Goal: Information Seeking & Learning: Learn about a topic

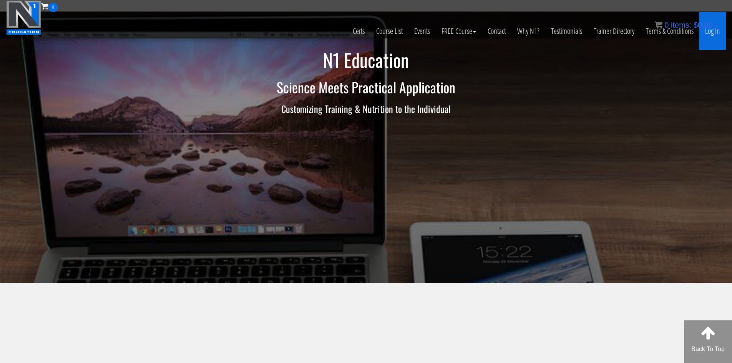
click at [714, 31] on link "Log In" at bounding box center [712, 31] width 26 height 38
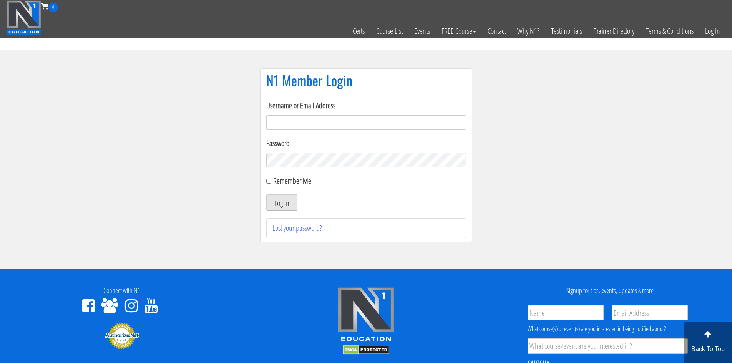
click at [307, 124] on input "Username or Email Address" at bounding box center [366, 122] width 200 height 15
click at [430, 220] on li "Lost your password?" at bounding box center [366, 228] width 200 height 20
click at [336, 125] on input "Username or Email Address" at bounding box center [366, 122] width 200 height 15
type input "[EMAIL_ADDRESS][DOMAIN_NAME]"
click at [287, 206] on button "Log In" at bounding box center [281, 202] width 31 height 16
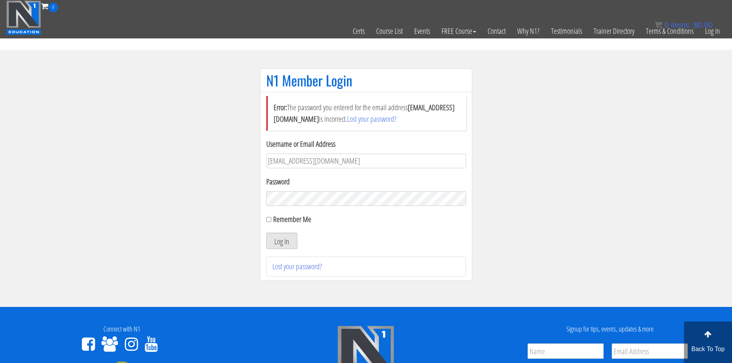
click at [288, 238] on button "Log In" at bounding box center [281, 241] width 31 height 16
click at [304, 267] on link "Lost your password?" at bounding box center [297, 266] width 50 height 10
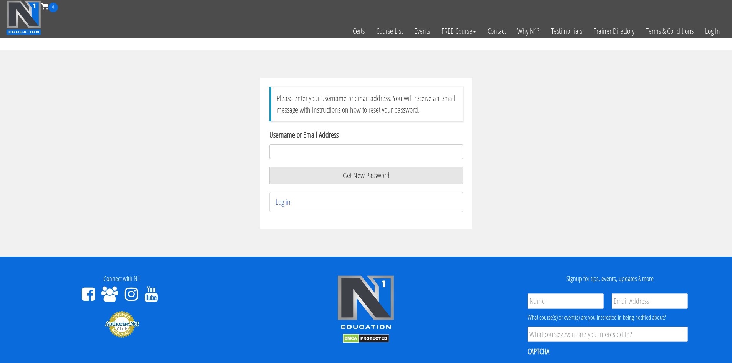
click at [302, 155] on input "Username or Email Address" at bounding box center [366, 151] width 194 height 15
type input "liftingsetsyoufree@gmail.com"
click at [379, 174] on button "Get New Password" at bounding box center [366, 176] width 194 height 18
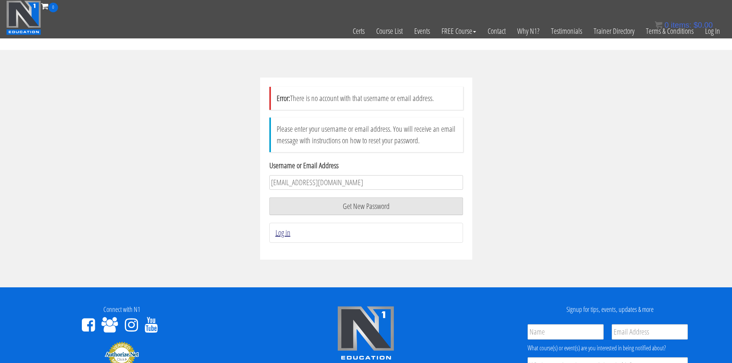
click at [282, 233] on link "Log in" at bounding box center [282, 232] width 15 height 10
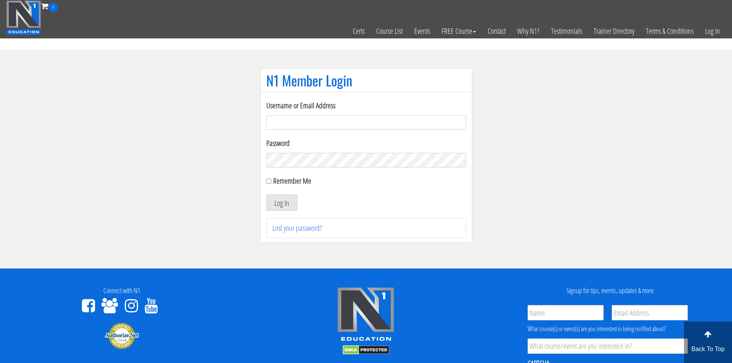
click at [321, 118] on input "Username or Email Address" at bounding box center [366, 122] width 200 height 15
type input "[EMAIL_ADDRESS][DOMAIN_NAME]"
click at [288, 200] on button "Log In" at bounding box center [281, 202] width 31 height 16
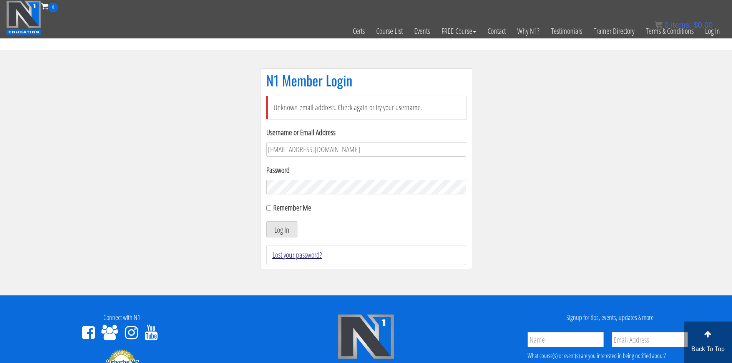
click at [306, 253] on link "Lost your password?" at bounding box center [297, 255] width 50 height 10
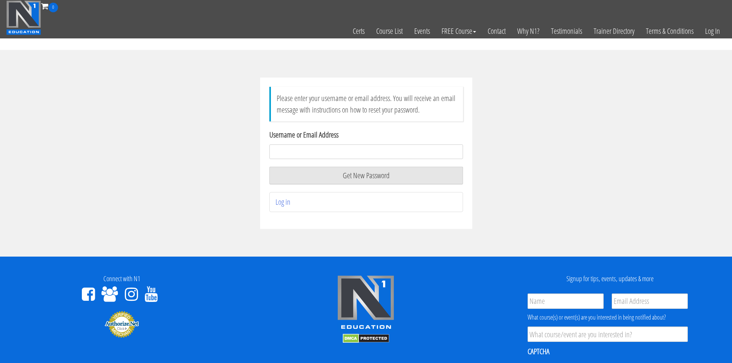
click at [309, 149] on input "Username or Email Address" at bounding box center [366, 151] width 194 height 15
type input "[EMAIL_ADDRESS][DOMAIN_NAME]"
click at [362, 184] on button "Get New Password" at bounding box center [366, 176] width 194 height 18
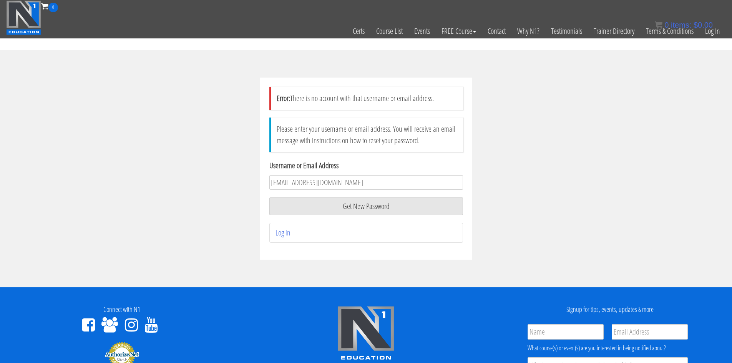
click at [352, 180] on input "[EMAIL_ADDRESS][DOMAIN_NAME]" at bounding box center [366, 182] width 194 height 15
click at [717, 31] on link "Log In" at bounding box center [712, 31] width 26 height 38
click at [714, 33] on link "Log In" at bounding box center [712, 31] width 26 height 38
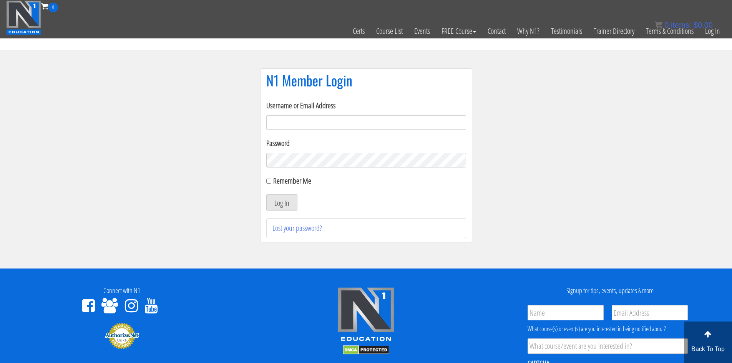
click at [296, 125] on input "Username or Email Address" at bounding box center [366, 122] width 200 height 15
click at [179, 156] on section "N1 Member Login Username or Email Address Password Remember Me Log In Lost your…" at bounding box center [366, 159] width 732 height 219
type input "[EMAIL_ADDRESS][DOMAIN_NAME]"
click at [286, 204] on button "Log In" at bounding box center [281, 202] width 31 height 16
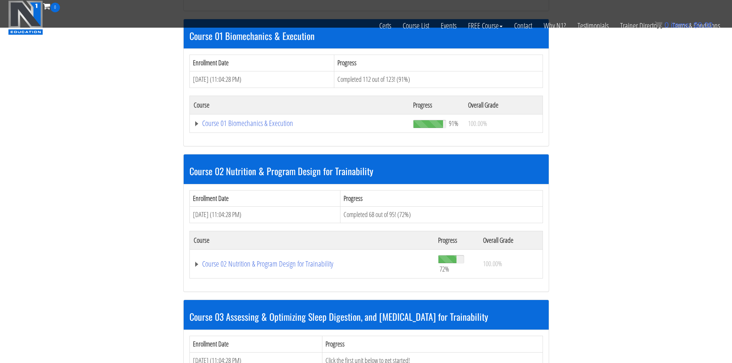
scroll to position [241, 0]
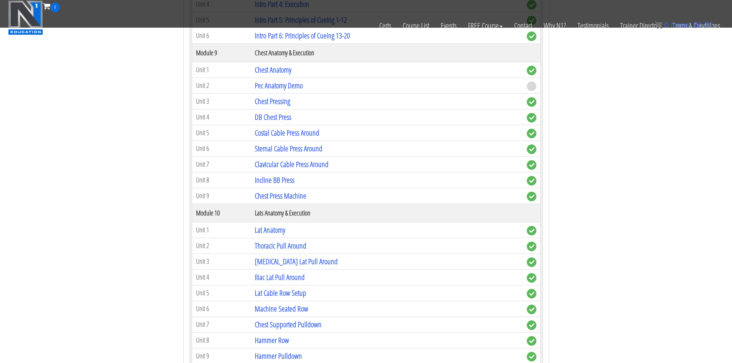
scroll to position [1317, 0]
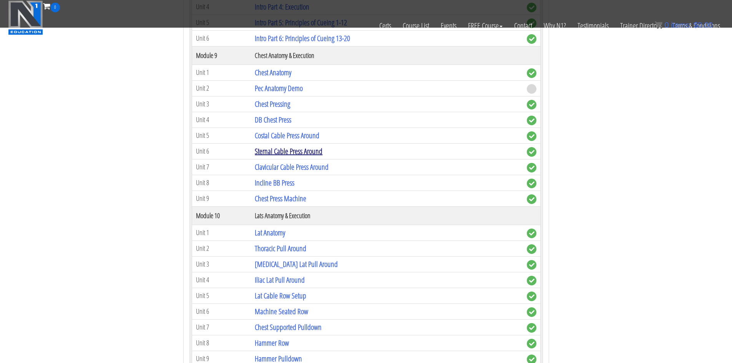
click at [285, 154] on link "Sternal Cable Press Around" at bounding box center [289, 151] width 68 height 10
click at [280, 149] on link "Sternal Cable Press Around" at bounding box center [289, 151] width 68 height 10
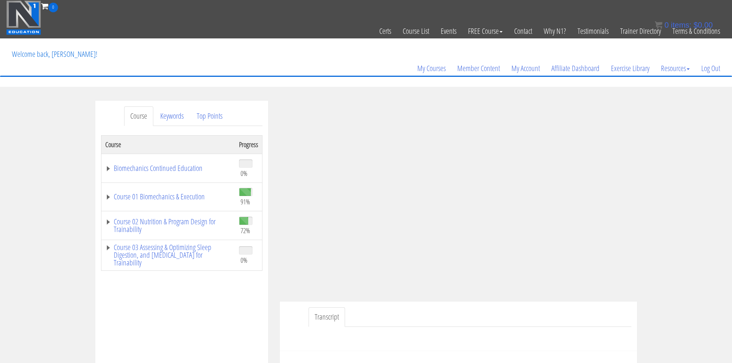
click at [141, 117] on link "Course" at bounding box center [138, 116] width 29 height 20
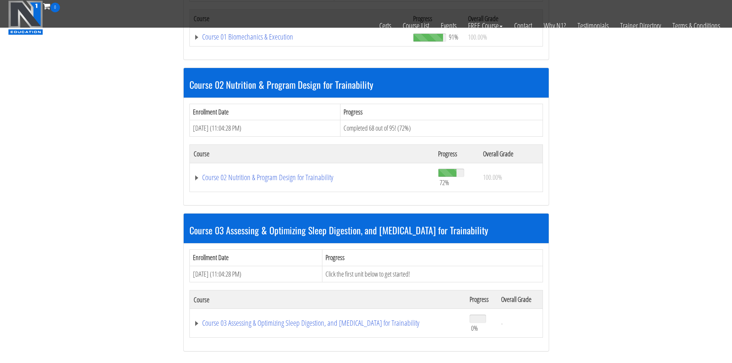
scroll to position [176, 0]
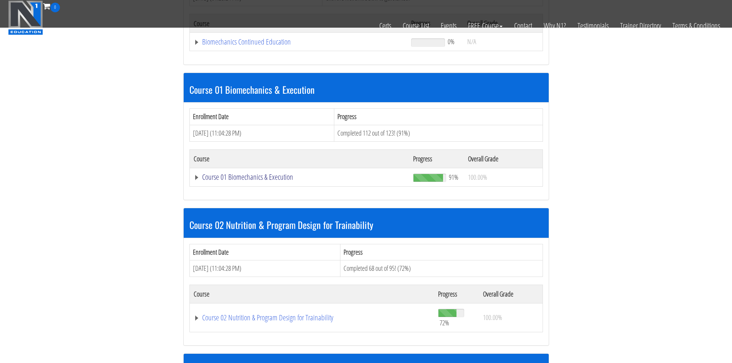
click at [235, 46] on link "Course 01 Biomechanics & Execution" at bounding box center [299, 42] width 210 height 8
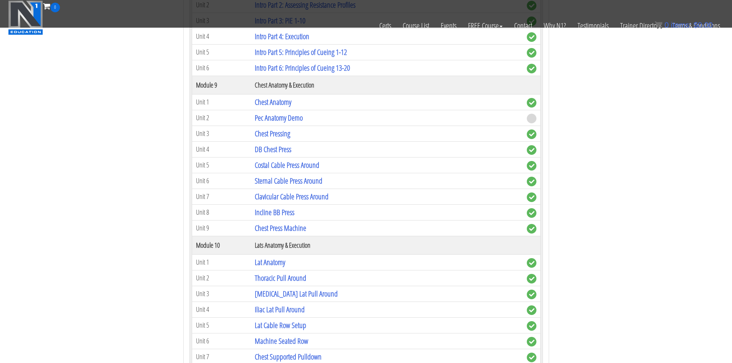
scroll to position [1290, 0]
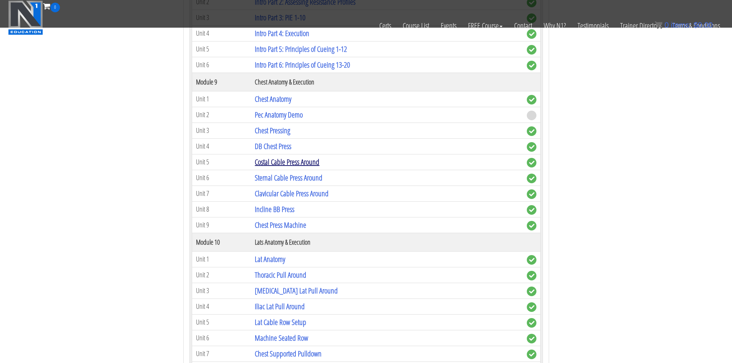
click at [277, 160] on link "Costal Cable Press Around" at bounding box center [287, 162] width 65 height 10
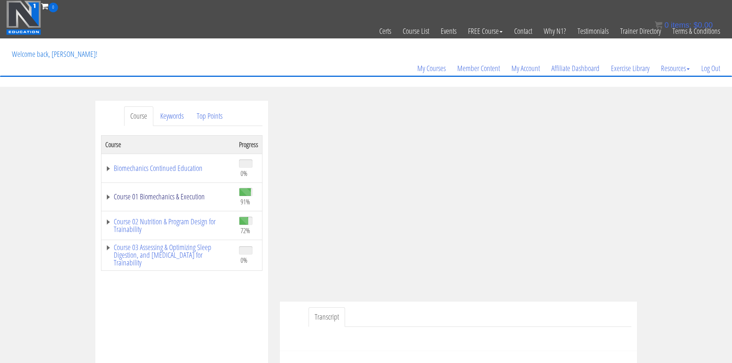
click at [108, 198] on link "Course 01 Biomechanics & Execution" at bounding box center [168, 197] width 126 height 8
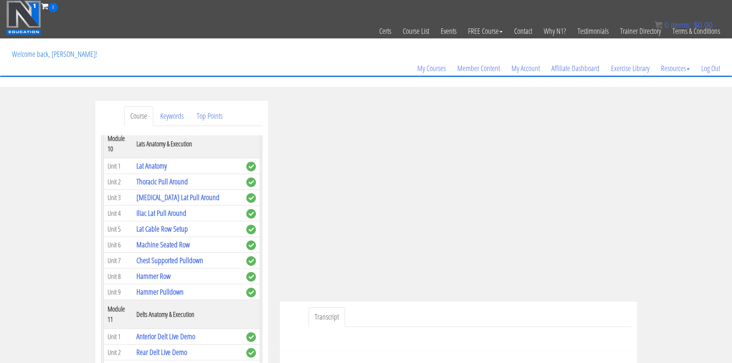
scroll to position [1498, 0]
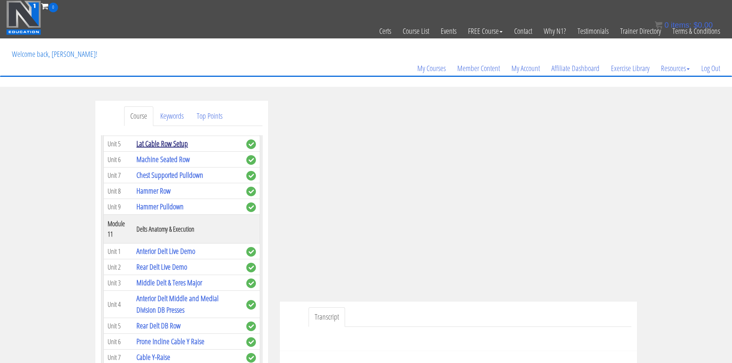
click at [174, 149] on link "Lat Cable Row Setup" at bounding box center [161, 143] width 51 height 10
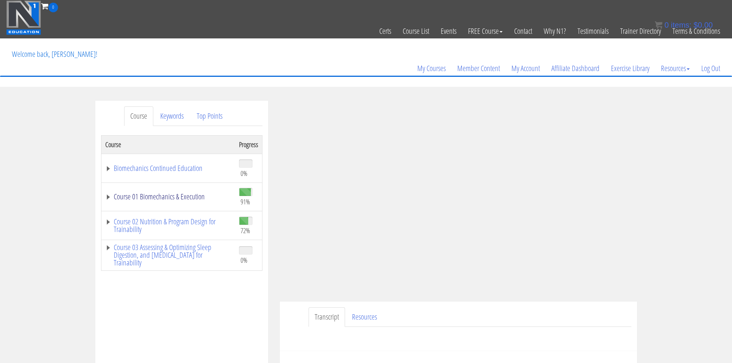
click at [110, 199] on link "Course 01 Biomechanics & Execution" at bounding box center [168, 197] width 126 height 8
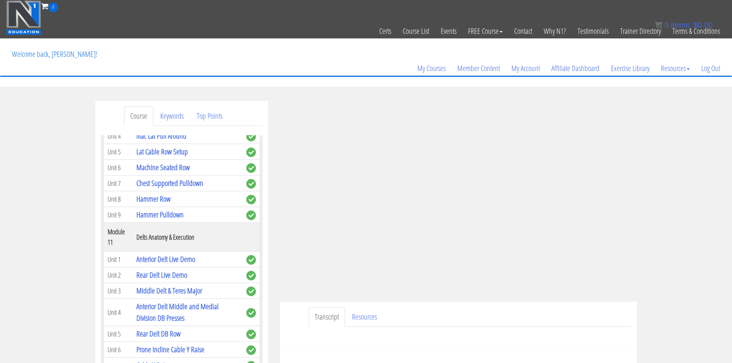
scroll to position [1498, 0]
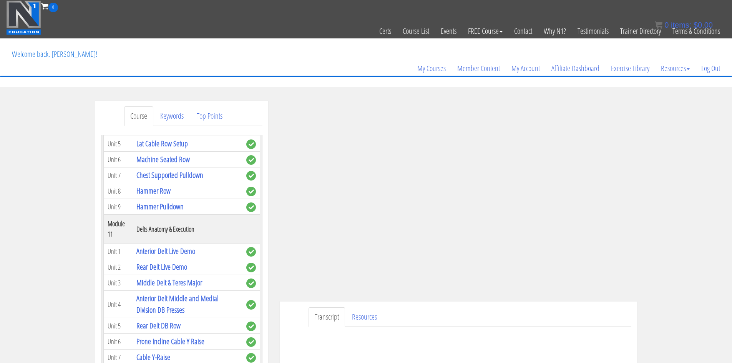
click at [166, 117] on link "[MEDICAL_DATA] Lat Pull Around" at bounding box center [177, 112] width 83 height 10
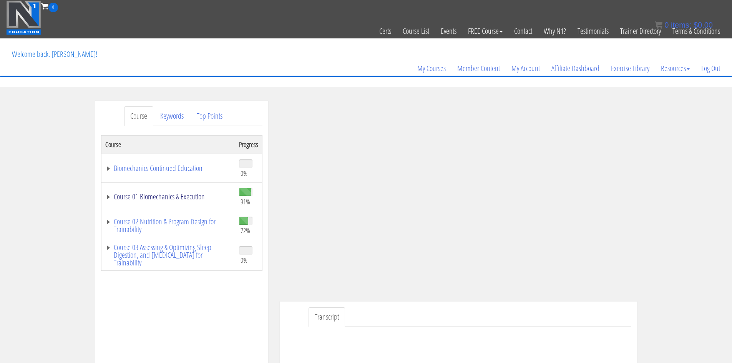
click at [108, 195] on link "Course 01 Biomechanics & Execution" at bounding box center [168, 197] width 126 height 8
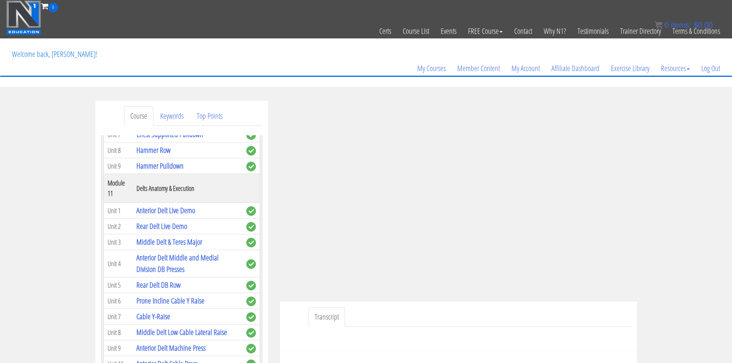
scroll to position [1536, 0]
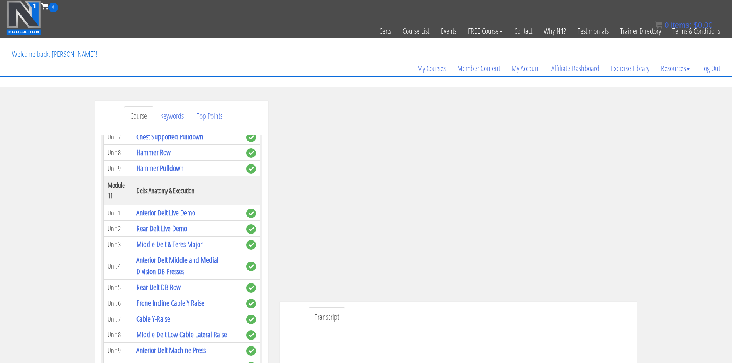
click at [162, 94] on link "Iliac Lat Pull Around" at bounding box center [161, 89] width 50 height 10
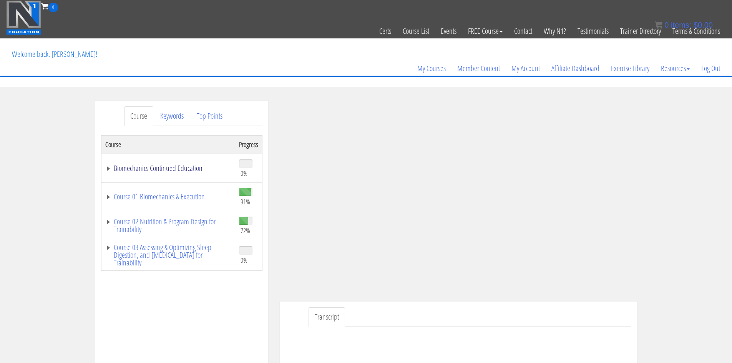
click at [106, 169] on link "Biomechanics Continued Education" at bounding box center [168, 168] width 126 height 8
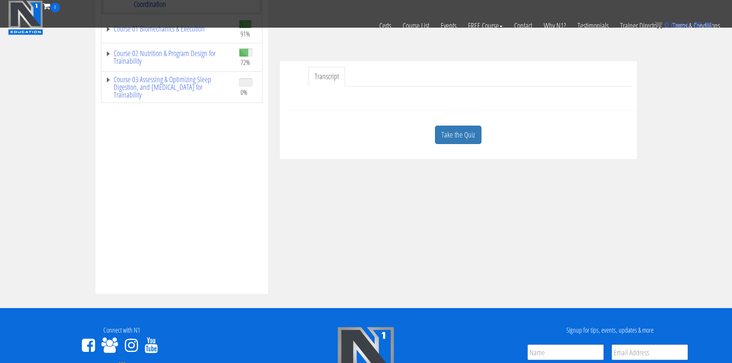
scroll to position [0, 0]
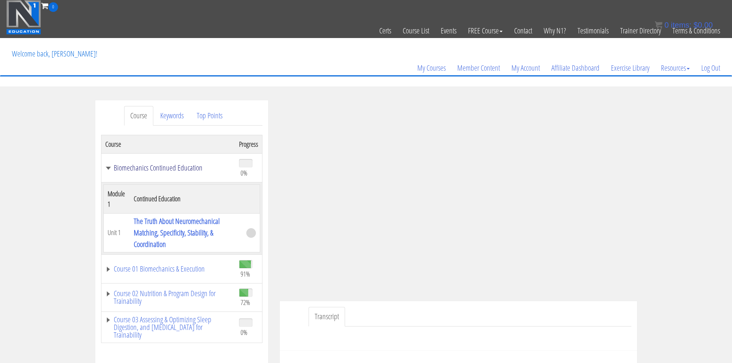
click at [109, 167] on link "Biomechanics Continued Education" at bounding box center [168, 168] width 126 height 8
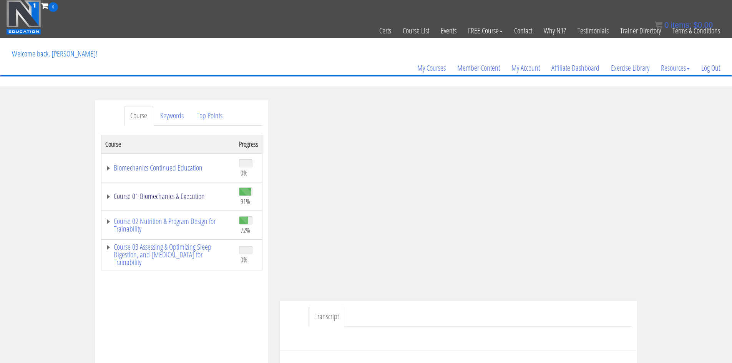
click at [106, 197] on link "Course 01 Biomechanics & Execution" at bounding box center [168, 196] width 126 height 8
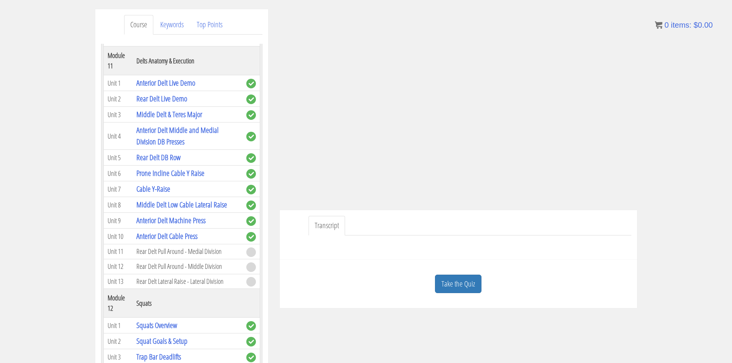
scroll to position [0, 0]
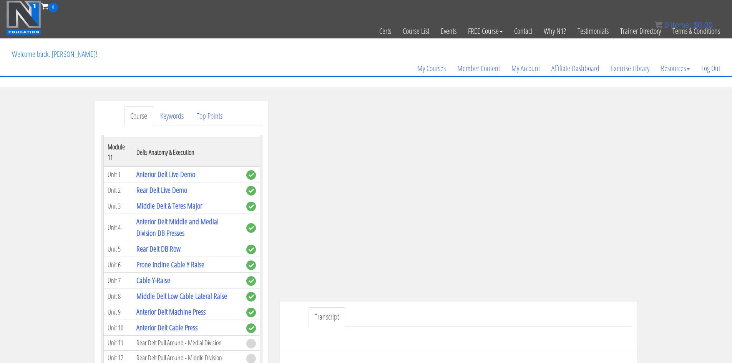
click at [161, 25] on link "Thoracic Pull Around" at bounding box center [161, 19] width 51 height 10
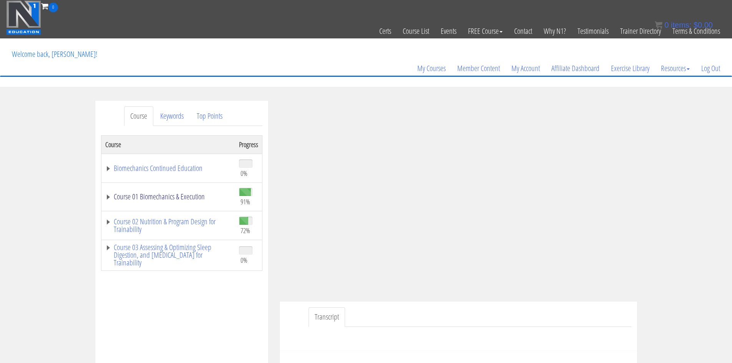
click at [107, 198] on link "Course 01 Biomechanics & Execution" at bounding box center [168, 197] width 126 height 8
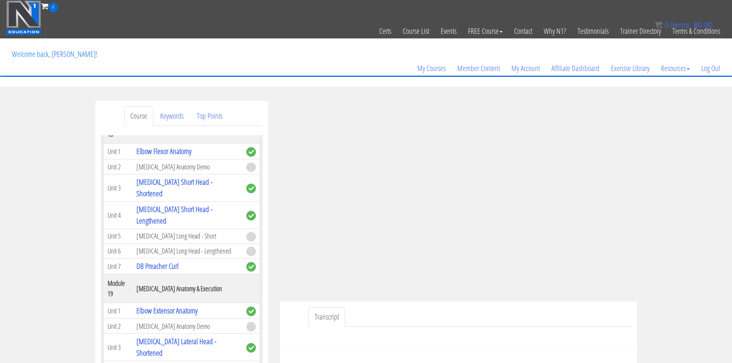
scroll to position [2458, 0]
click at [192, 199] on link "[MEDICAL_DATA] Short Head - Shortened" at bounding box center [174, 188] width 76 height 22
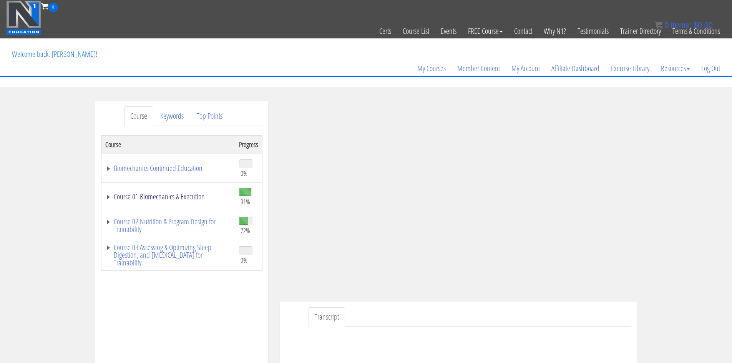
click at [108, 198] on link "Course 01 Biomechanics & Execution" at bounding box center [168, 197] width 126 height 8
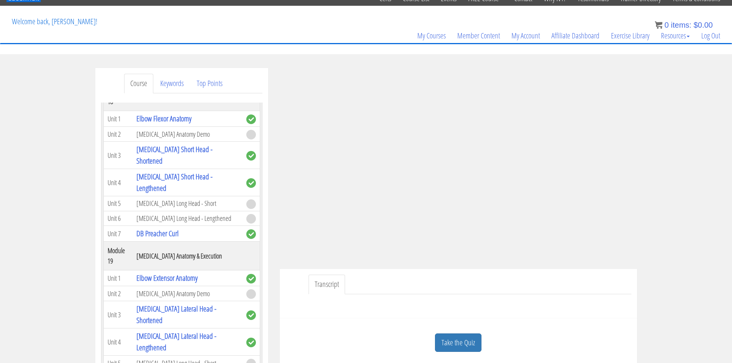
scroll to position [11, 0]
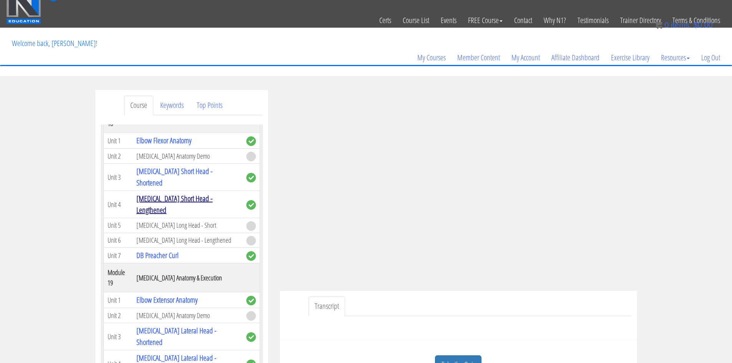
click at [204, 215] on link "[MEDICAL_DATA] Short Head - Lengthened" at bounding box center [174, 204] width 76 height 22
click at [192, 215] on link "[MEDICAL_DATA] Short Head - Lengthened" at bounding box center [174, 204] width 76 height 22
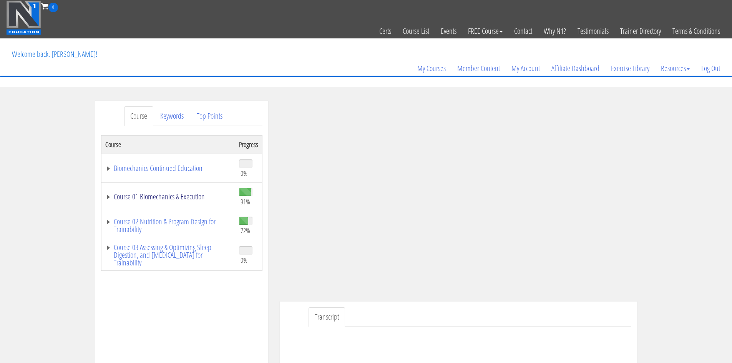
click at [109, 194] on link "Course 01 Biomechanics & Execution" at bounding box center [168, 197] width 126 height 8
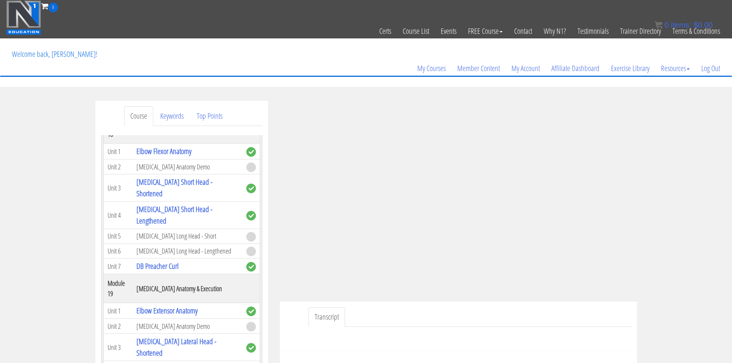
scroll to position [2488, 0]
click at [246, 242] on span at bounding box center [251, 237] width 10 height 10
click at [165, 244] on td "[MEDICAL_DATA] Long Head - Short" at bounding box center [186, 236] width 109 height 15
click at [199, 244] on td "[MEDICAL_DATA] Long Head - Short" at bounding box center [186, 236] width 109 height 15
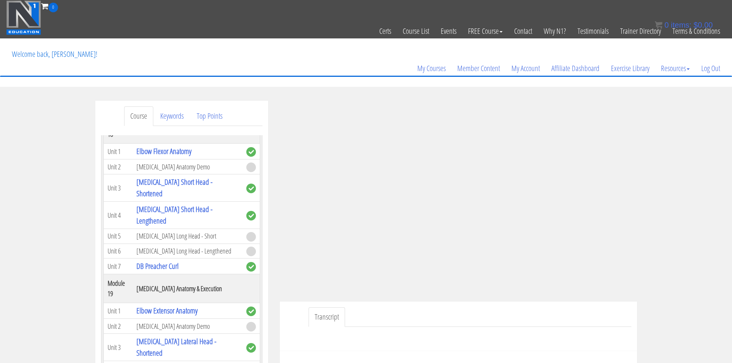
click at [25, 234] on div "Course Keywords Top Points Course Progress Biomechanics Continued Education 0% …" at bounding box center [366, 318] width 732 height 434
click at [170, 226] on link "[MEDICAL_DATA] Short Head - Lengthened" at bounding box center [174, 215] width 76 height 22
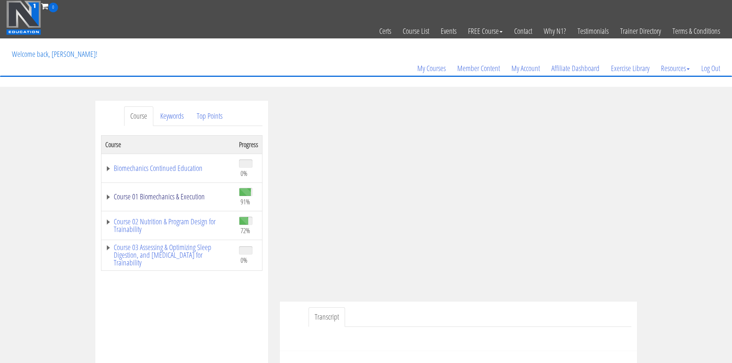
click at [106, 200] on link "Course 01 Biomechanics & Execution" at bounding box center [168, 197] width 126 height 8
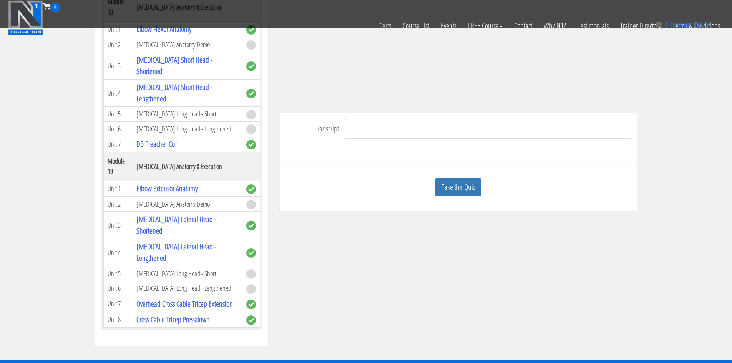
scroll to position [2343, 0]
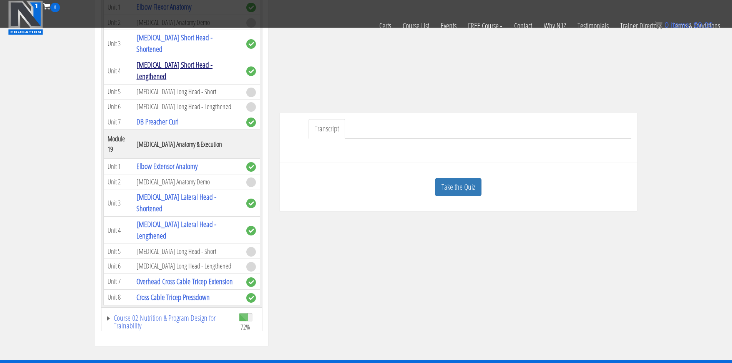
click at [196, 81] on link "[MEDICAL_DATA] Short Head - Lengthened" at bounding box center [174, 71] width 76 height 22
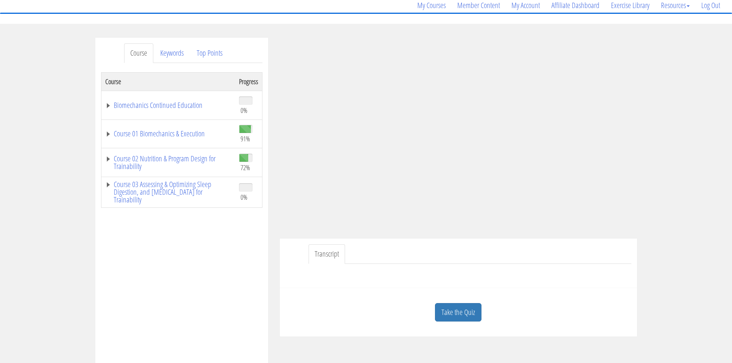
scroll to position [77, 0]
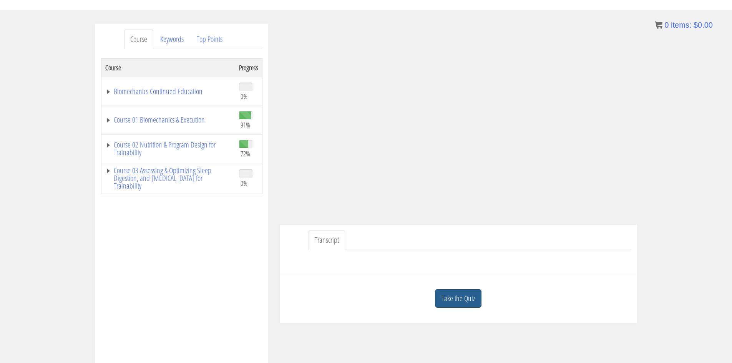
click at [467, 301] on link "Take the Quiz" at bounding box center [458, 298] width 46 height 19
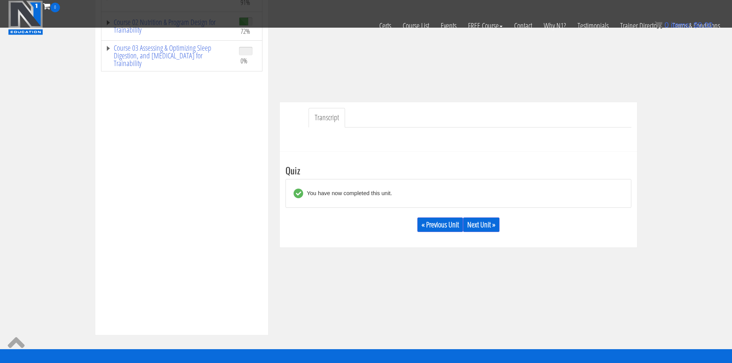
scroll to position [154, 0]
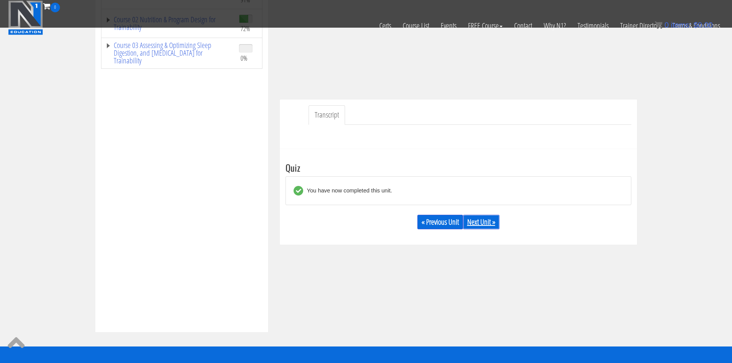
click at [487, 215] on div "« Previous Unit Next Unit »" at bounding box center [458, 222] width 346 height 26
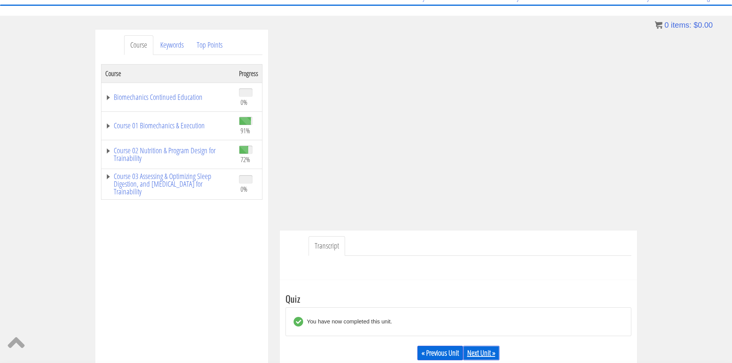
scroll to position [120, 0]
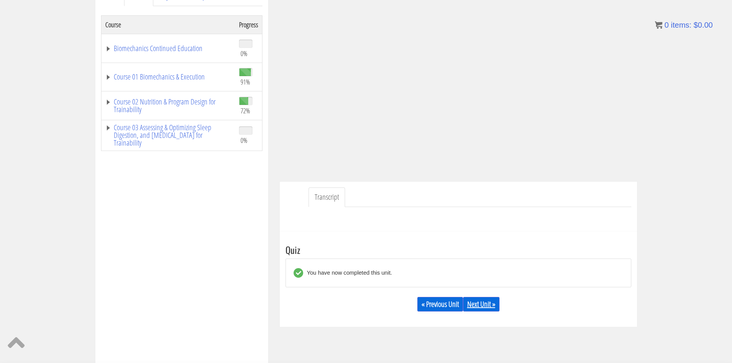
click at [490, 304] on link "Next Unit »" at bounding box center [481, 304] width 36 height 15
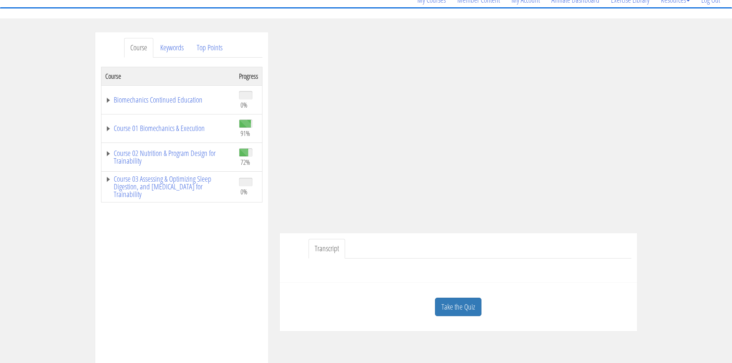
scroll to position [77, 0]
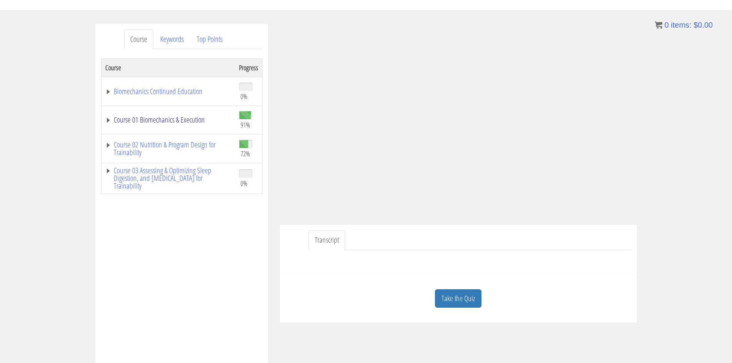
click at [105, 120] on link "Course 01 Biomechanics & Execution" at bounding box center [168, 120] width 126 height 8
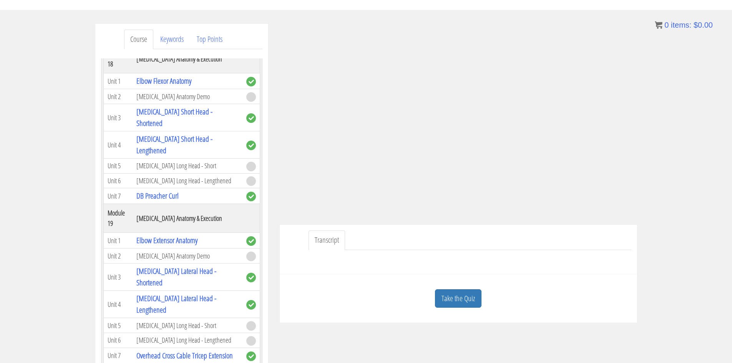
scroll to position [2381, 0]
click at [471, 303] on link "Take the Quiz" at bounding box center [458, 298] width 46 height 19
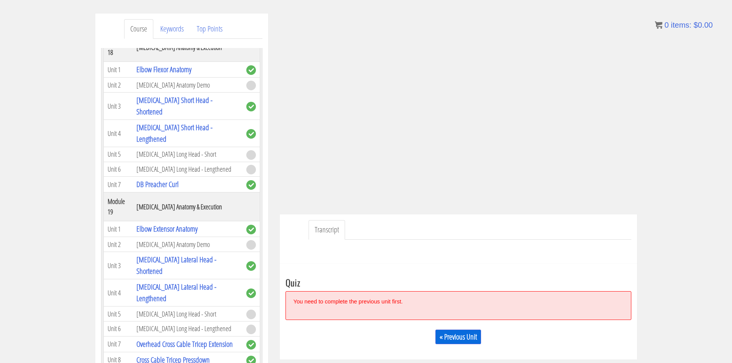
scroll to position [88, 0]
click at [465, 338] on link "« Previous Unit" at bounding box center [458, 336] width 46 height 15
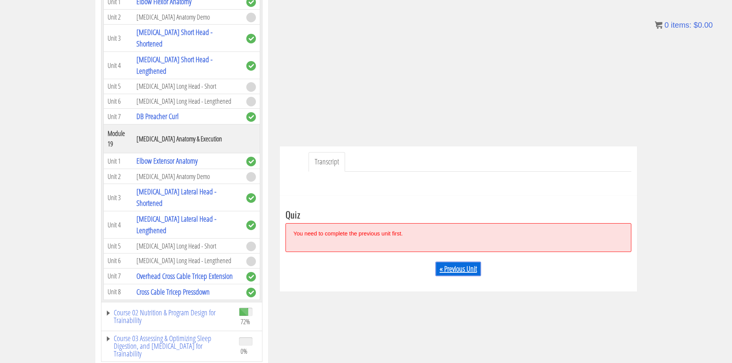
scroll to position [192, 0]
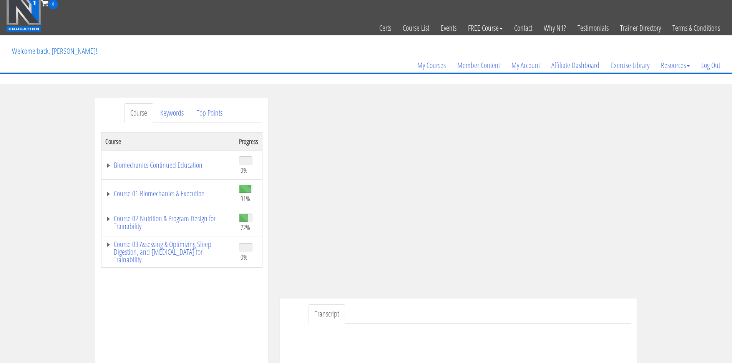
scroll to position [2, 0]
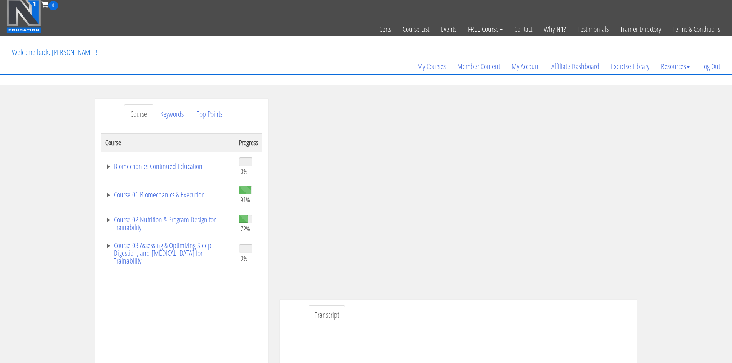
click at [104, 193] on td "Course 01 Biomechanics & Execution" at bounding box center [168, 195] width 134 height 29
click at [109, 194] on link "Course 01 Biomechanics & Execution" at bounding box center [168, 195] width 126 height 8
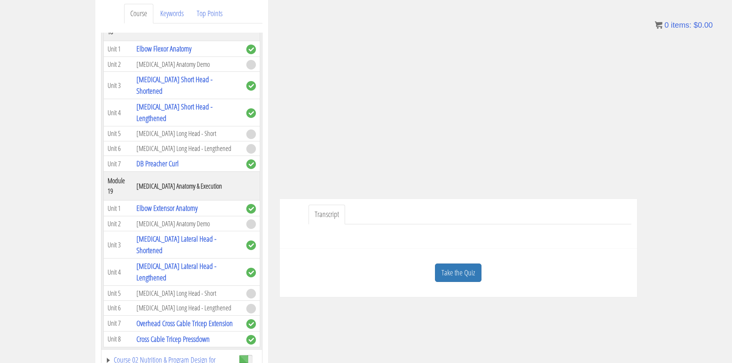
scroll to position [117, 0]
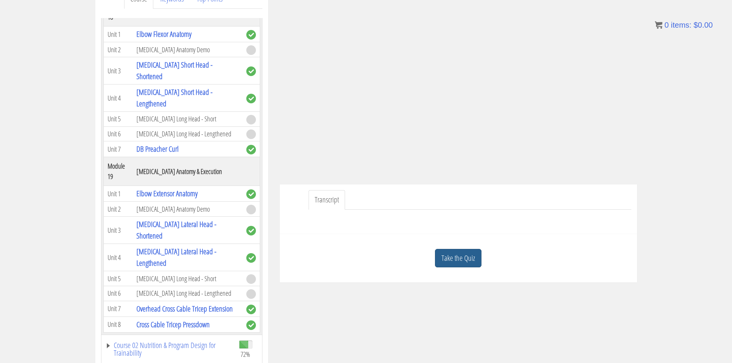
click at [462, 259] on link "Take the Quiz" at bounding box center [458, 258] width 46 height 19
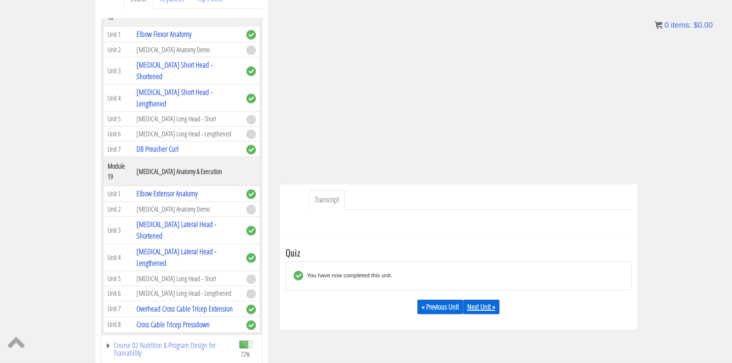
click at [481, 303] on link "Next Unit »" at bounding box center [481, 307] width 36 height 15
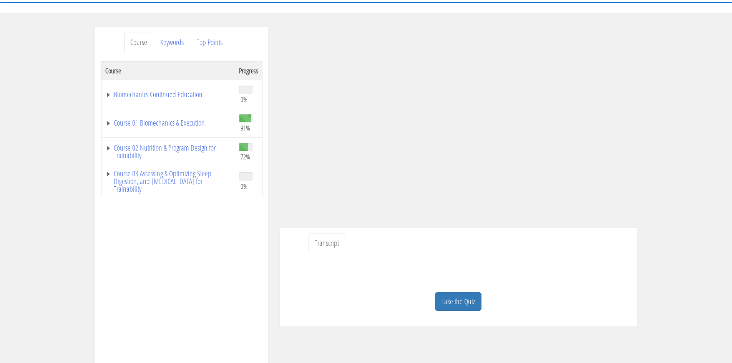
scroll to position [40, 0]
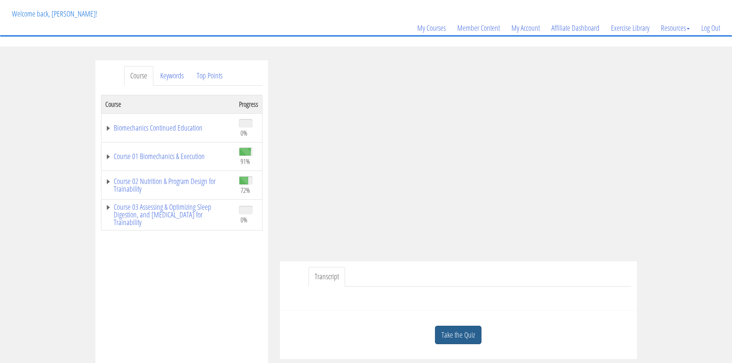
click at [457, 334] on link "Take the Quiz" at bounding box center [458, 335] width 46 height 19
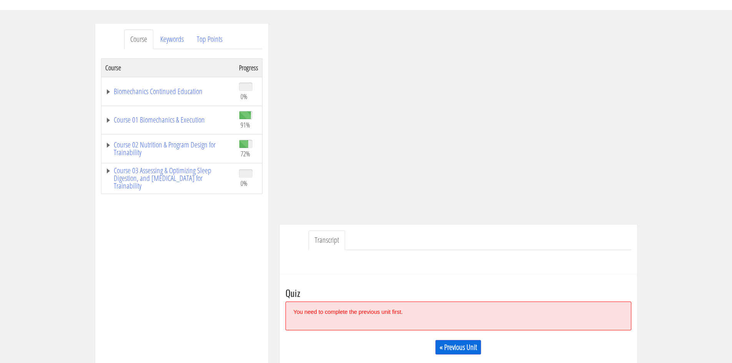
scroll to position [79, 0]
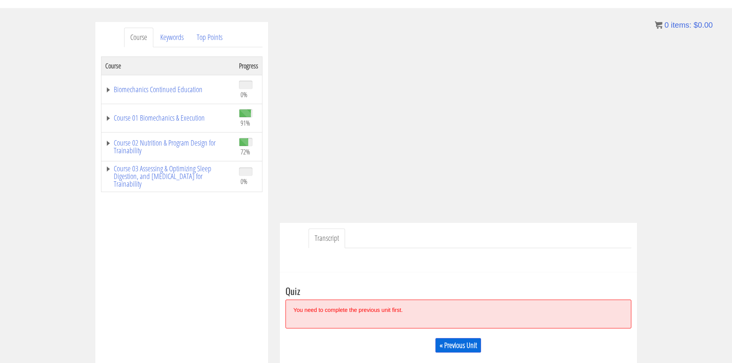
click at [484, 286] on h3 "Quiz" at bounding box center [458, 291] width 346 height 10
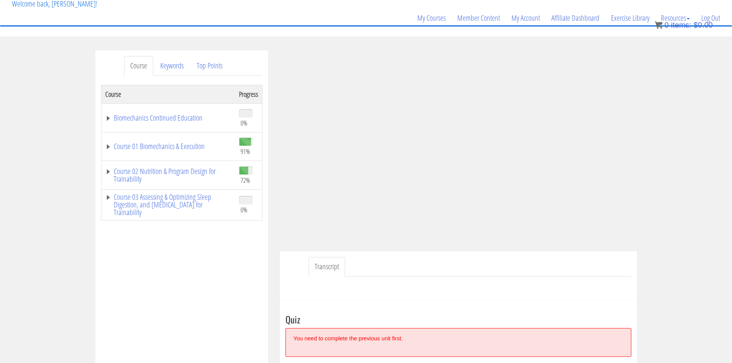
scroll to position [51, 0]
click at [333, 271] on link "Transcript" at bounding box center [326, 266] width 36 height 20
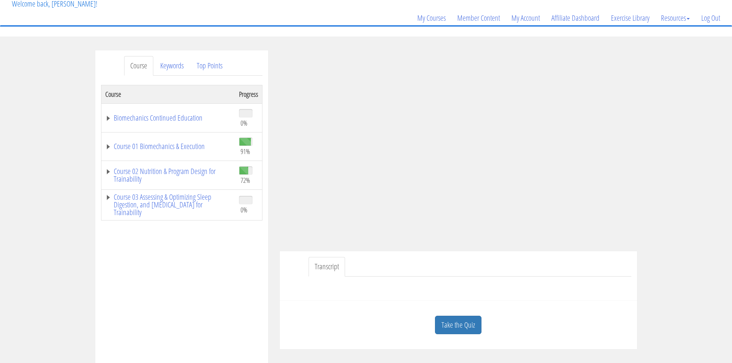
scroll to position [52, 0]
click at [469, 327] on link "Take the Quiz" at bounding box center [458, 323] width 46 height 19
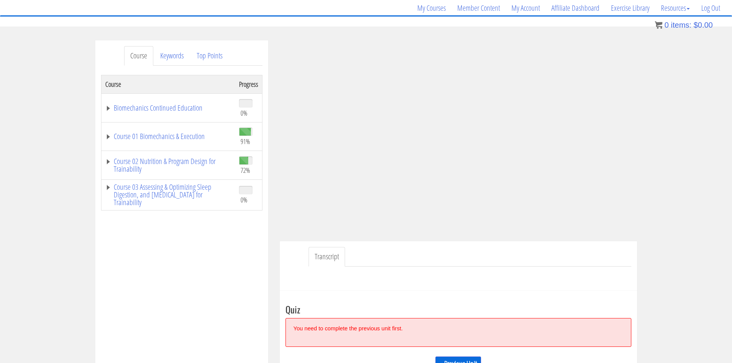
scroll to position [63, 0]
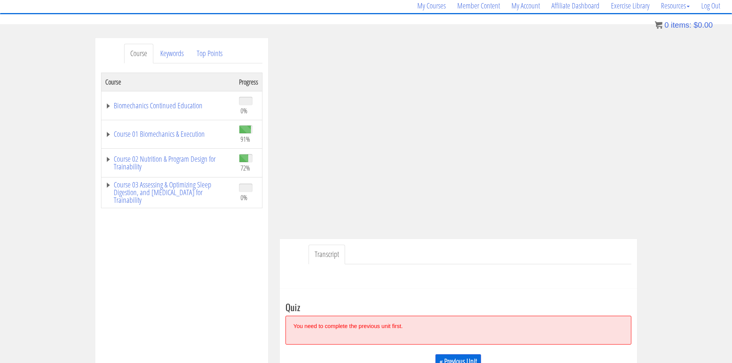
click at [104, 134] on td "Course 01 Biomechanics & Execution" at bounding box center [168, 134] width 134 height 29
click at [108, 134] on link "Course 01 Biomechanics & Execution" at bounding box center [168, 134] width 126 height 8
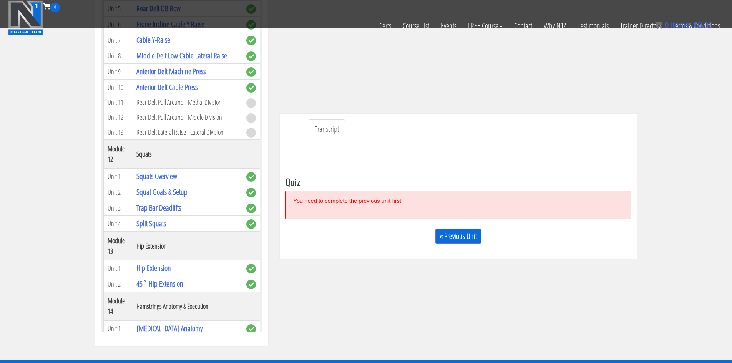
scroll to position [1605, 0]
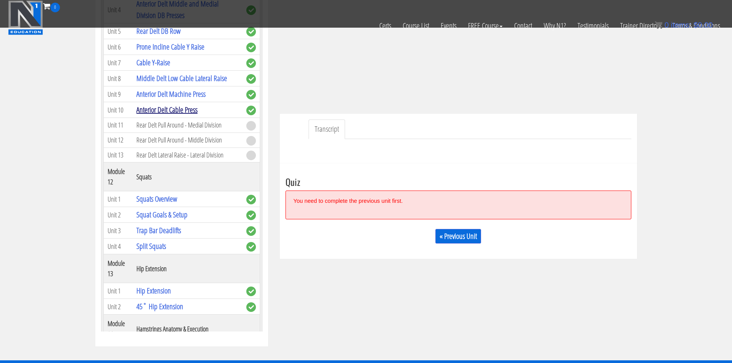
click at [175, 115] on link "Anterior Delt Cable Press" at bounding box center [166, 109] width 61 height 10
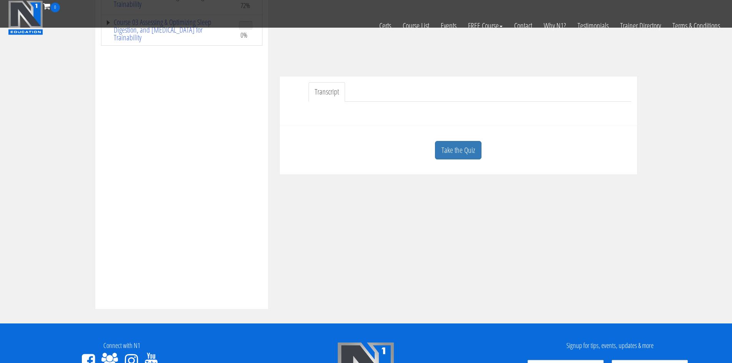
scroll to position [192, 0]
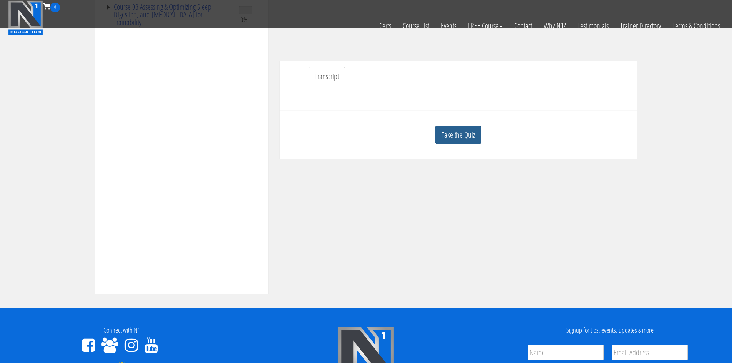
click at [464, 136] on link "Take the Quiz" at bounding box center [458, 135] width 46 height 19
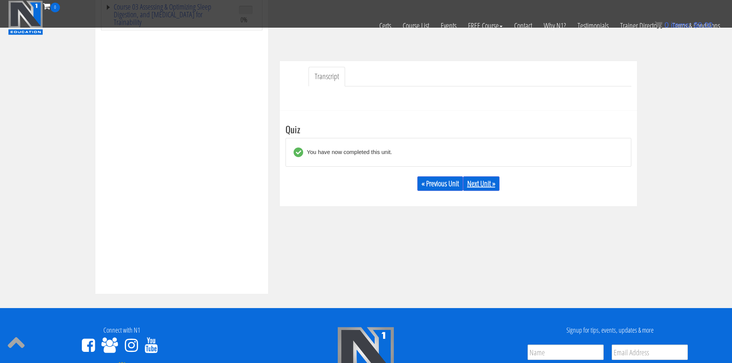
click at [480, 183] on link "Next Unit »" at bounding box center [481, 183] width 36 height 15
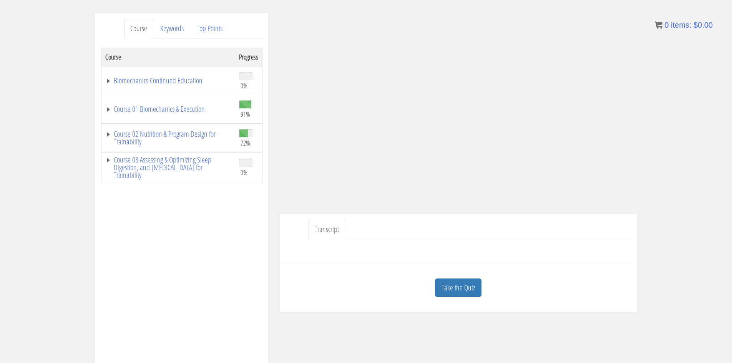
scroll to position [43, 0]
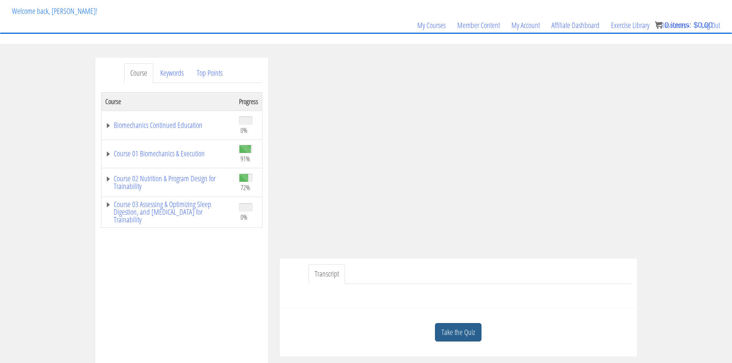
click at [463, 331] on link "Take the Quiz" at bounding box center [458, 332] width 46 height 19
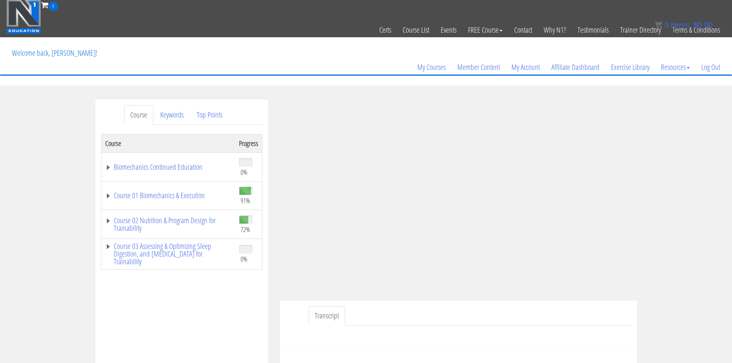
scroll to position [0, 0]
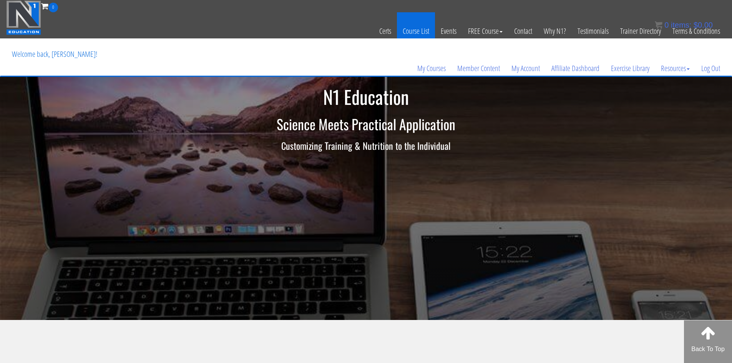
click at [416, 30] on link "Course List" at bounding box center [416, 31] width 38 height 38
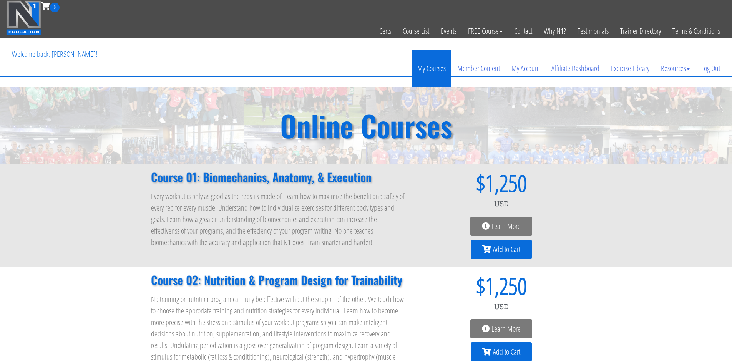
click at [424, 76] on link "My Courses" at bounding box center [431, 68] width 40 height 37
